Goal: Task Accomplishment & Management: Use online tool/utility

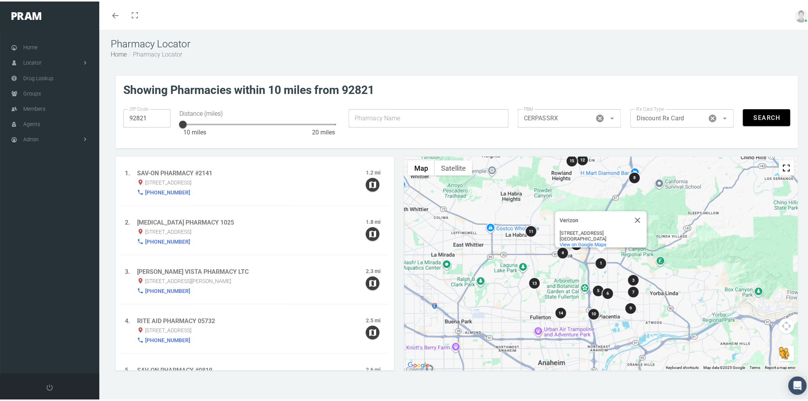
scroll to position [89, 0]
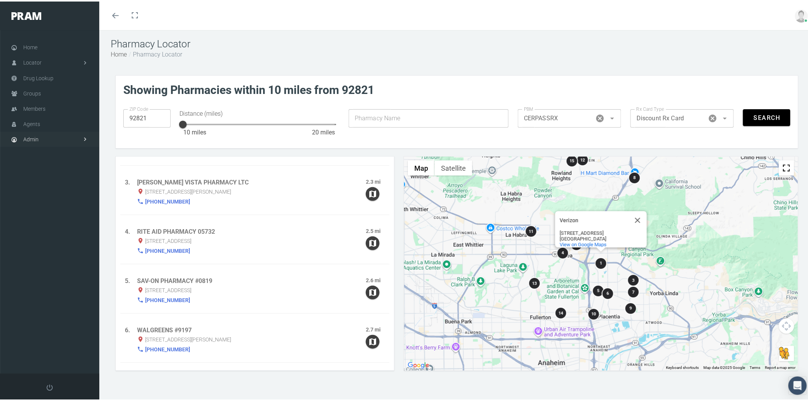
click at [61, 140] on link "Admin" at bounding box center [49, 137] width 99 height 15
click at [77, 263] on span "Eligibility File Uploads" at bounding box center [56, 268] width 50 height 13
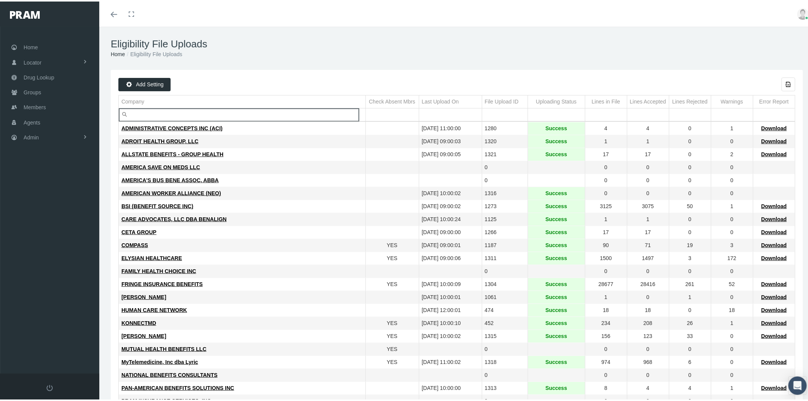
click at [181, 112] on input "Filter cell" at bounding box center [242, 113] width 247 height 13
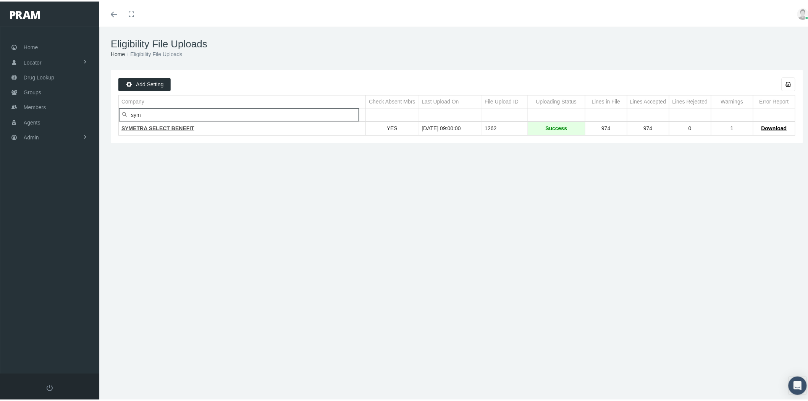
type input "sym"
click at [173, 129] on span "SYMETRA SELECT BENEFIT" at bounding box center [157, 127] width 73 height 6
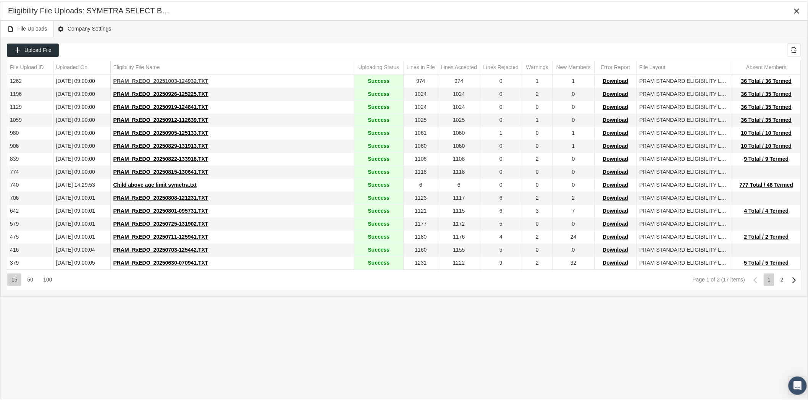
click at [169, 81] on span "PRAM_RxEDO_20251003-124932.TXT" at bounding box center [160, 79] width 95 height 6
